Goal: Navigation & Orientation: Find specific page/section

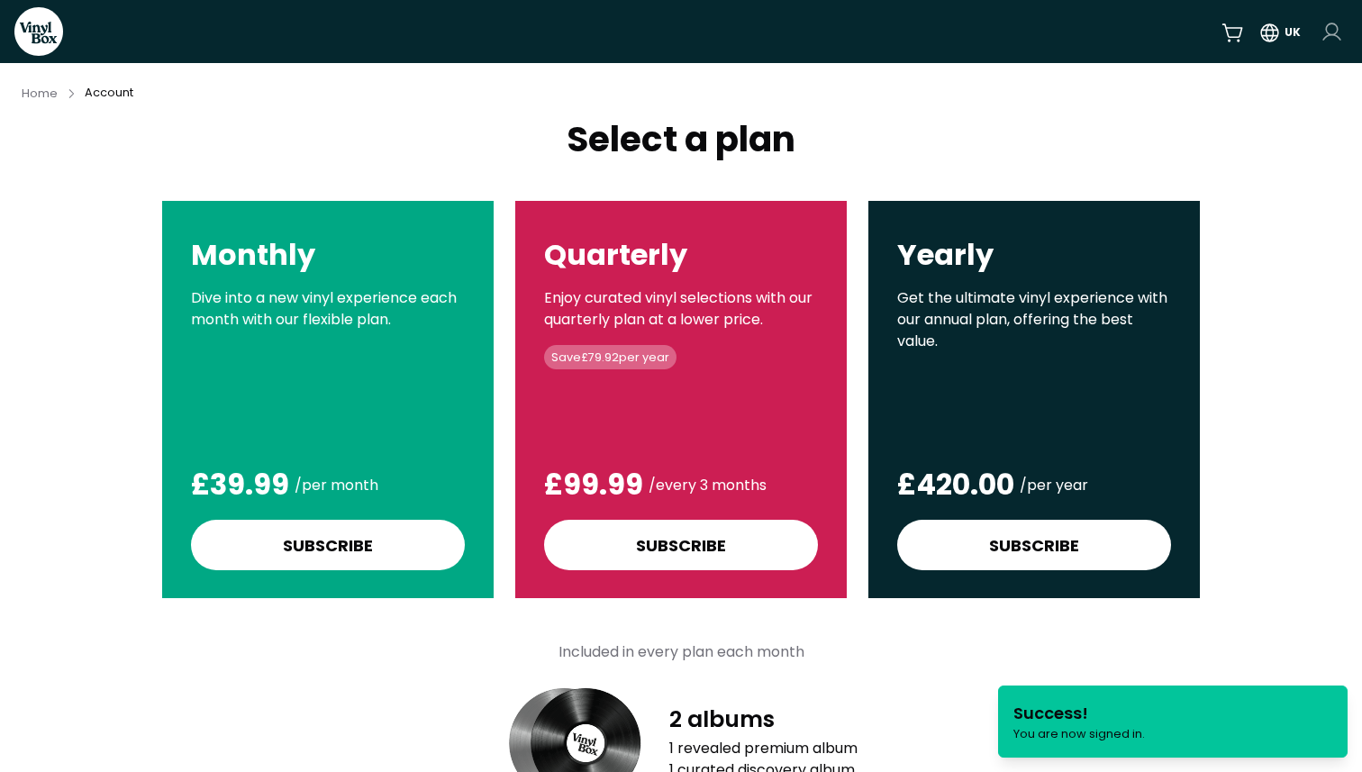
click at [1333, 23] on html "VinylBox UK Home Account Select a plan Monthly Dive into a new vinyl experience…" at bounding box center [681, 386] width 1362 height 772
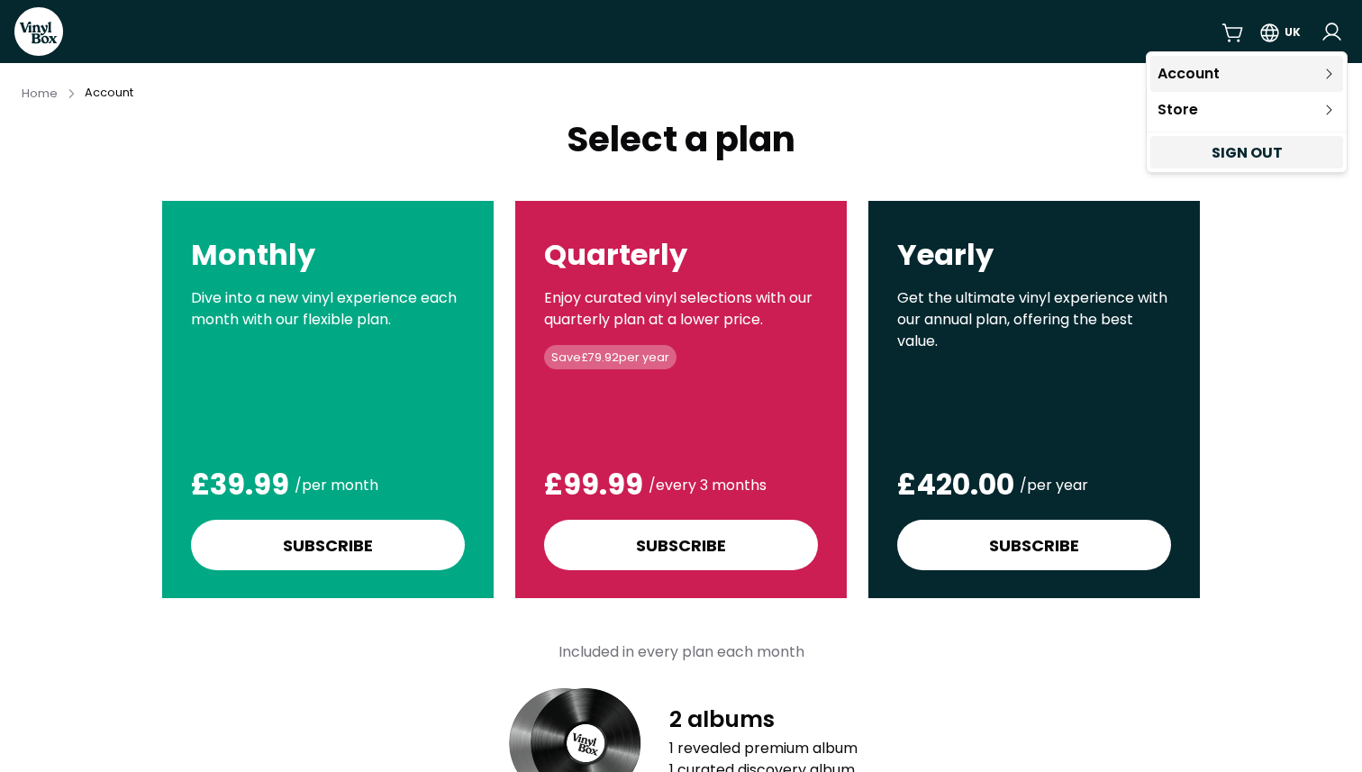
click at [1254, 59] on link "Account" at bounding box center [1246, 74] width 193 height 36
click at [1331, 72] on icon at bounding box center [1329, 74] width 14 height 14
click at [1192, 66] on link "Account" at bounding box center [1246, 74] width 193 height 36
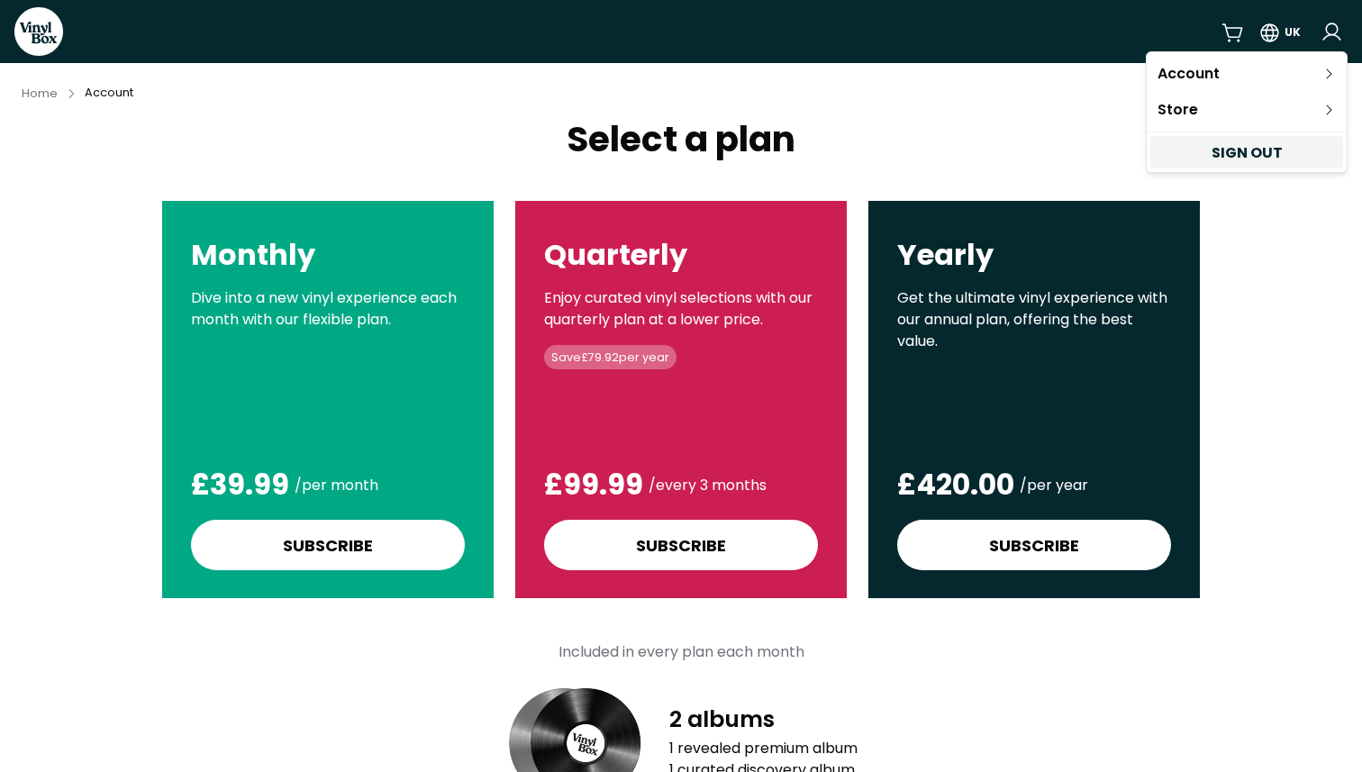
click at [34, 93] on html "VinylBox UK Home Account Select a plan Monthly Dive into a new vinyl experience…" at bounding box center [681, 386] width 1362 height 772
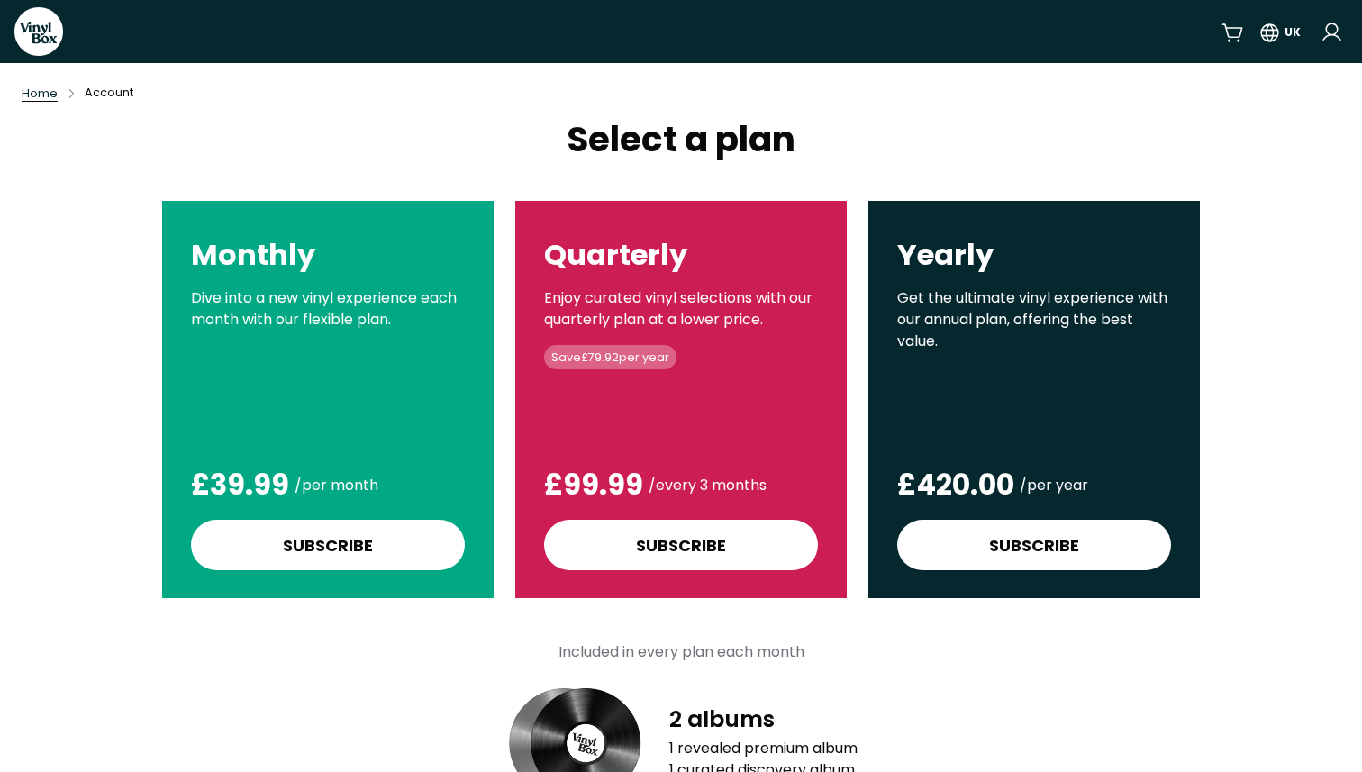
click at [35, 94] on span "Home" at bounding box center [40, 93] width 36 height 15
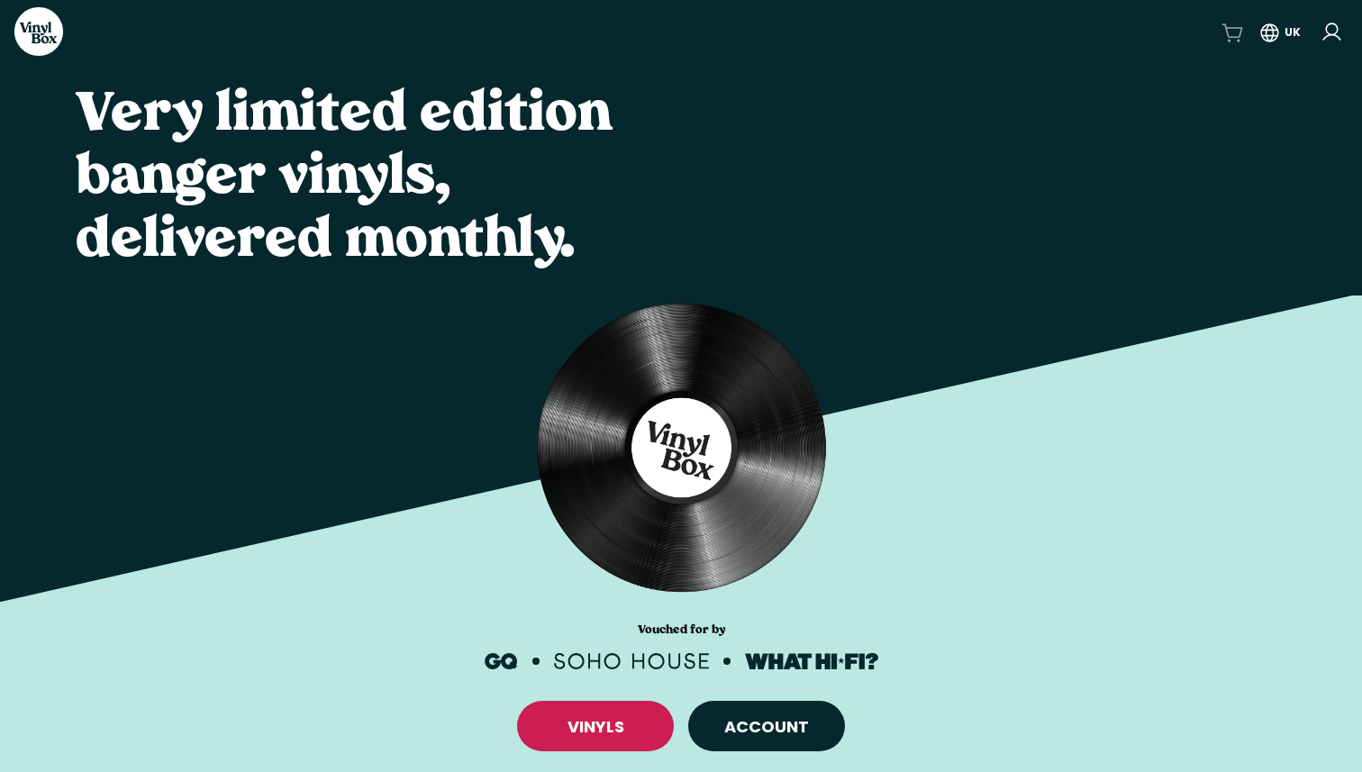
click at [1235, 24] on icon at bounding box center [1233, 33] width 23 height 23
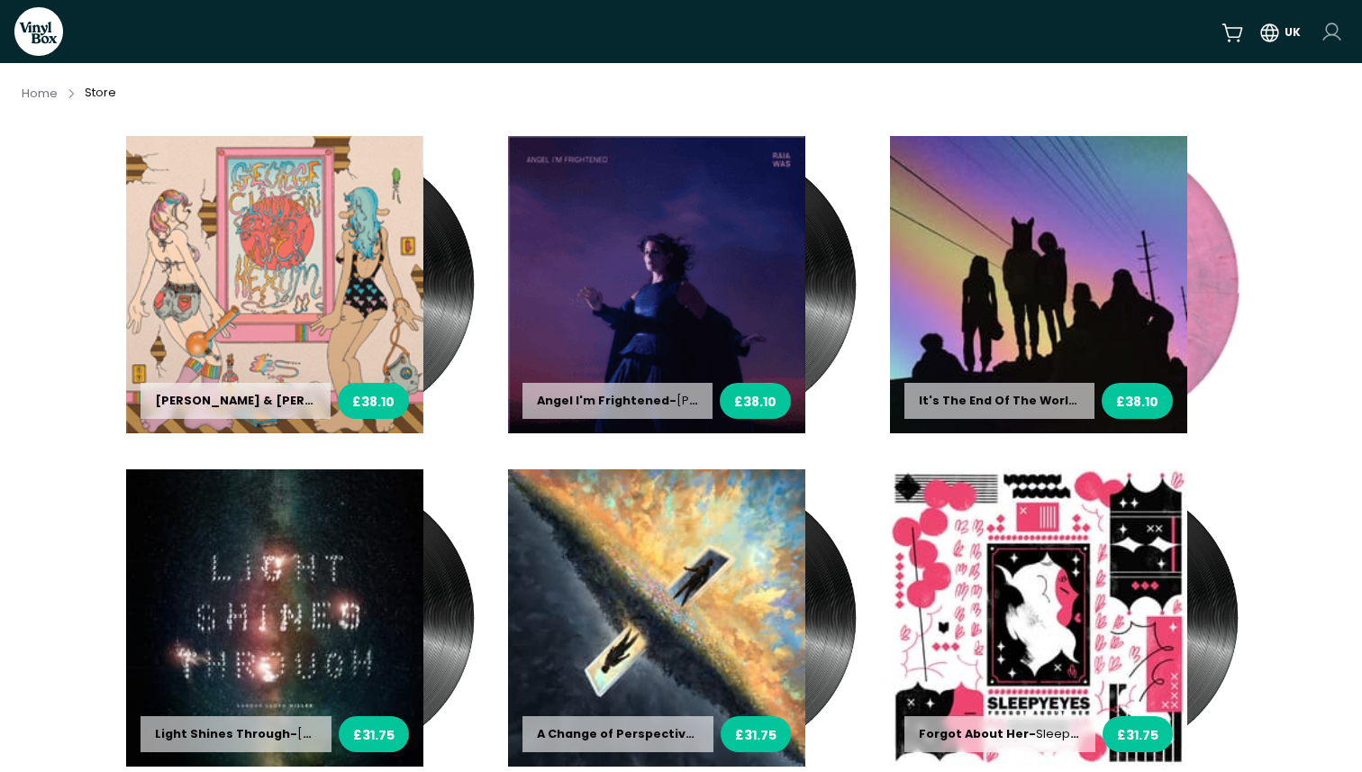
click at [1331, 40] on html "VinylBox UK Home Store [PERSON_NAME] & [PERSON_NAME] - [PERSON_NAME] & [PERSON_…" at bounding box center [681, 386] width 1362 height 772
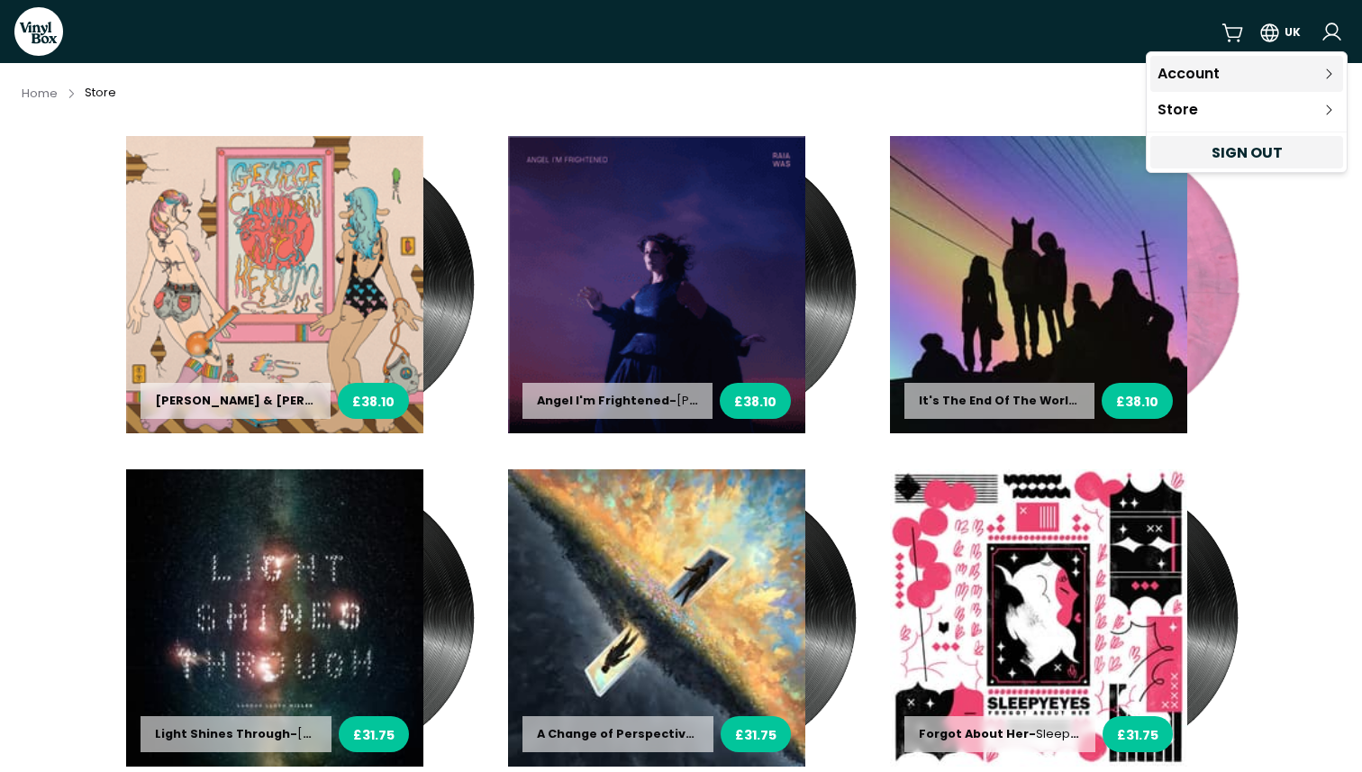
click at [1325, 74] on icon at bounding box center [1329, 74] width 14 height 14
